Goal: Task Accomplishment & Management: Use online tool/utility

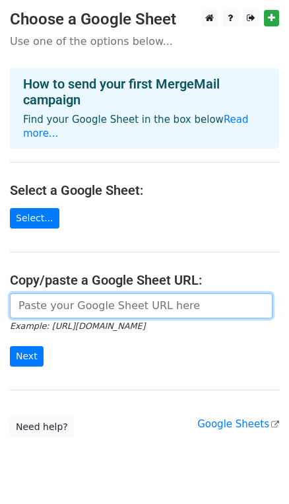
click at [104, 293] on input "url" at bounding box center [141, 305] width 263 height 25
type input "https://docs.google.com/spreadsheets/d/1aW9YYUKevX_B7i3sVuJZE7Uvg7S5E5bs2DSa4XP…"
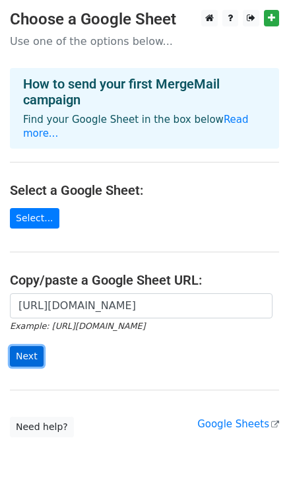
click at [28, 346] on input "Next" at bounding box center [27, 356] width 34 height 20
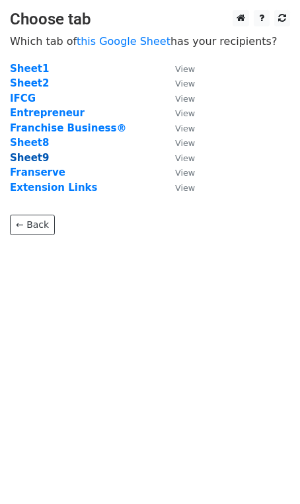
click at [34, 155] on strong "Sheet9" at bounding box center [29, 158] width 39 height 12
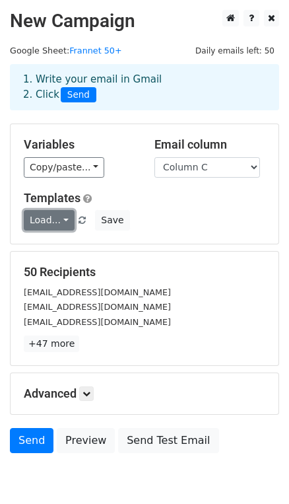
click at [55, 227] on link "Load..." at bounding box center [49, 220] width 51 height 20
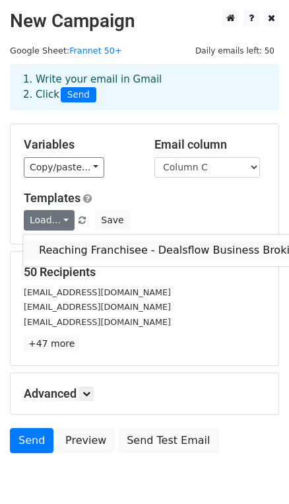
click at [73, 245] on link "Reaching Franchisee - Dealsflow Business Broking" at bounding box center [171, 250] width 296 height 21
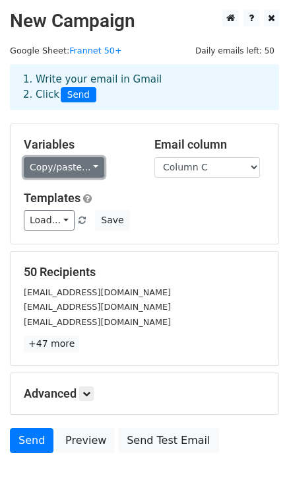
click at [78, 172] on link "Copy/paste..." at bounding box center [64, 167] width 81 height 20
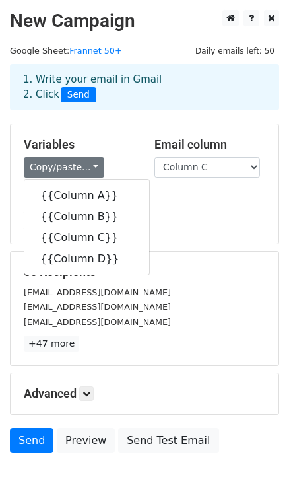
click at [173, 206] on div "Templates Load... Reaching Franchisee - Dealsflow Business Broking Save" at bounding box center [145, 211] width 262 height 40
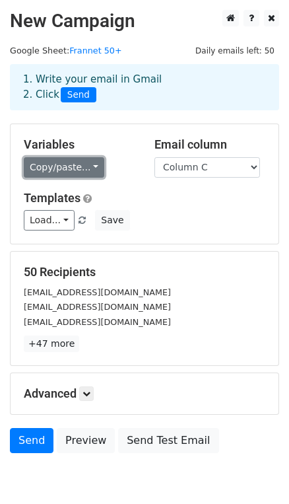
click at [77, 173] on link "Copy/paste..." at bounding box center [64, 167] width 81 height 20
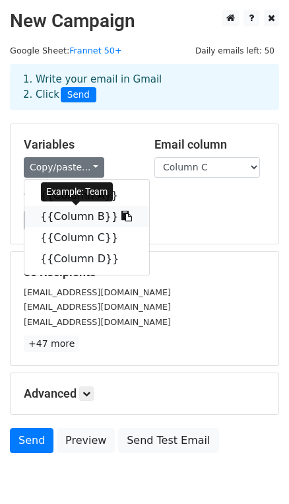
click at [94, 215] on link "{{Column B}}" at bounding box center [86, 216] width 125 height 21
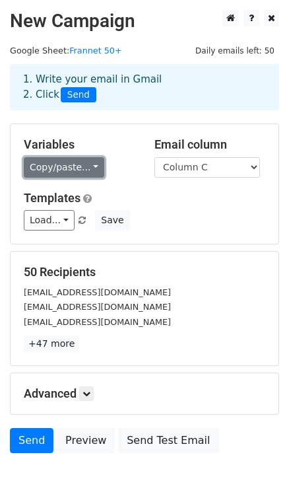
click at [54, 159] on link "Copy/paste..." at bounding box center [64, 167] width 81 height 20
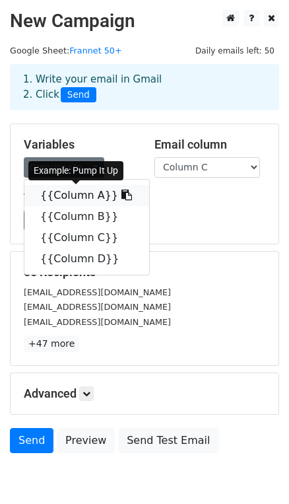
click at [82, 194] on link "{{Column A}}" at bounding box center [86, 195] width 125 height 21
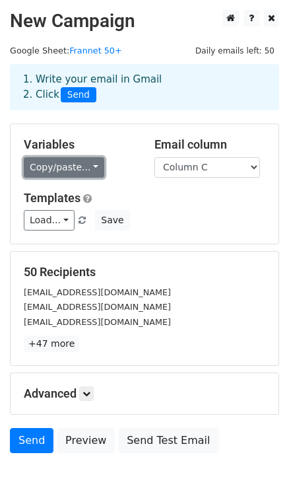
click at [40, 161] on link "Copy/paste..." at bounding box center [64, 167] width 81 height 20
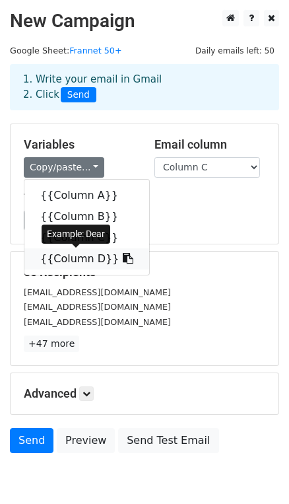
click at [71, 259] on link "{{Column D}}" at bounding box center [86, 258] width 125 height 21
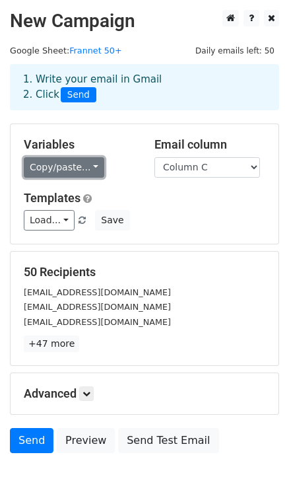
click at [91, 166] on link "Copy/paste..." at bounding box center [64, 167] width 81 height 20
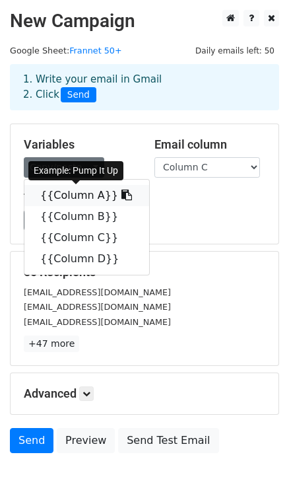
click at [78, 197] on link "{{Column A}}" at bounding box center [86, 195] width 125 height 21
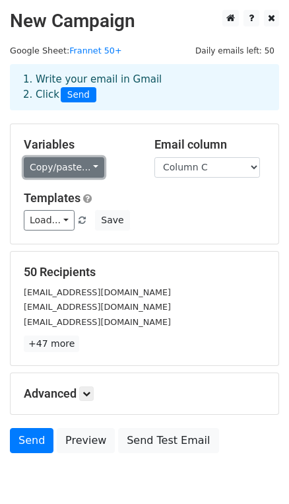
click at [86, 161] on link "Copy/paste..." at bounding box center [64, 167] width 81 height 20
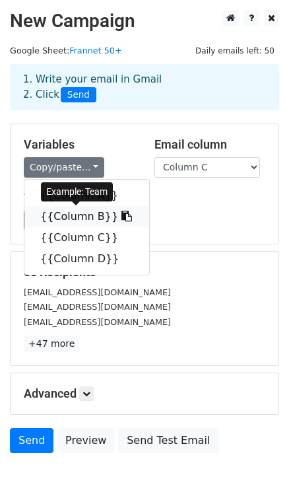
click at [79, 215] on link "{{Column B}}" at bounding box center [86, 216] width 125 height 21
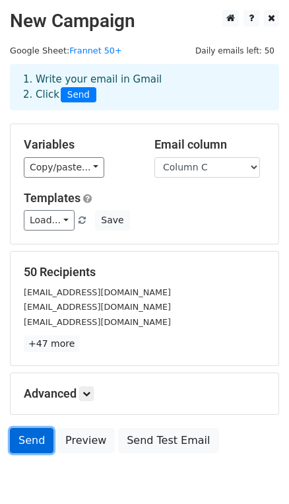
click at [26, 436] on link "Send" at bounding box center [32, 440] width 44 height 25
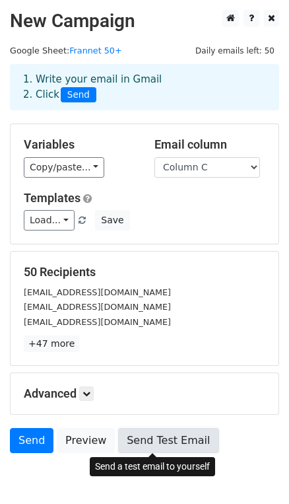
click at [143, 433] on link "Send Test Email" at bounding box center [168, 440] width 100 height 25
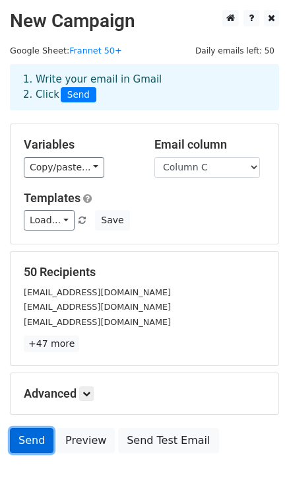
click at [26, 435] on link "Send" at bounding box center [32, 440] width 44 height 25
